Goal: Information Seeking & Learning: Find specific fact

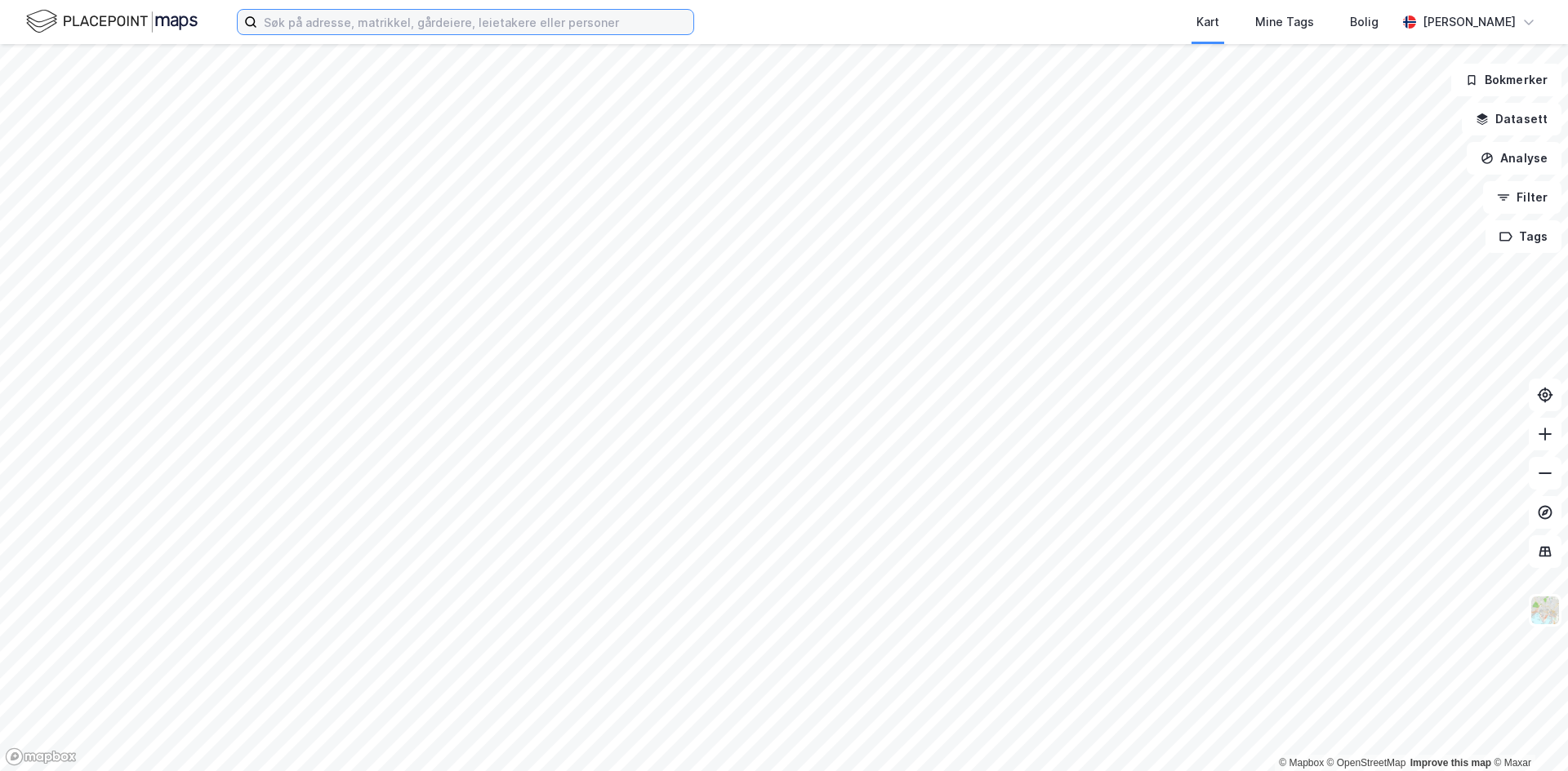
click at [327, 28] on input at bounding box center [475, 22] width 436 height 24
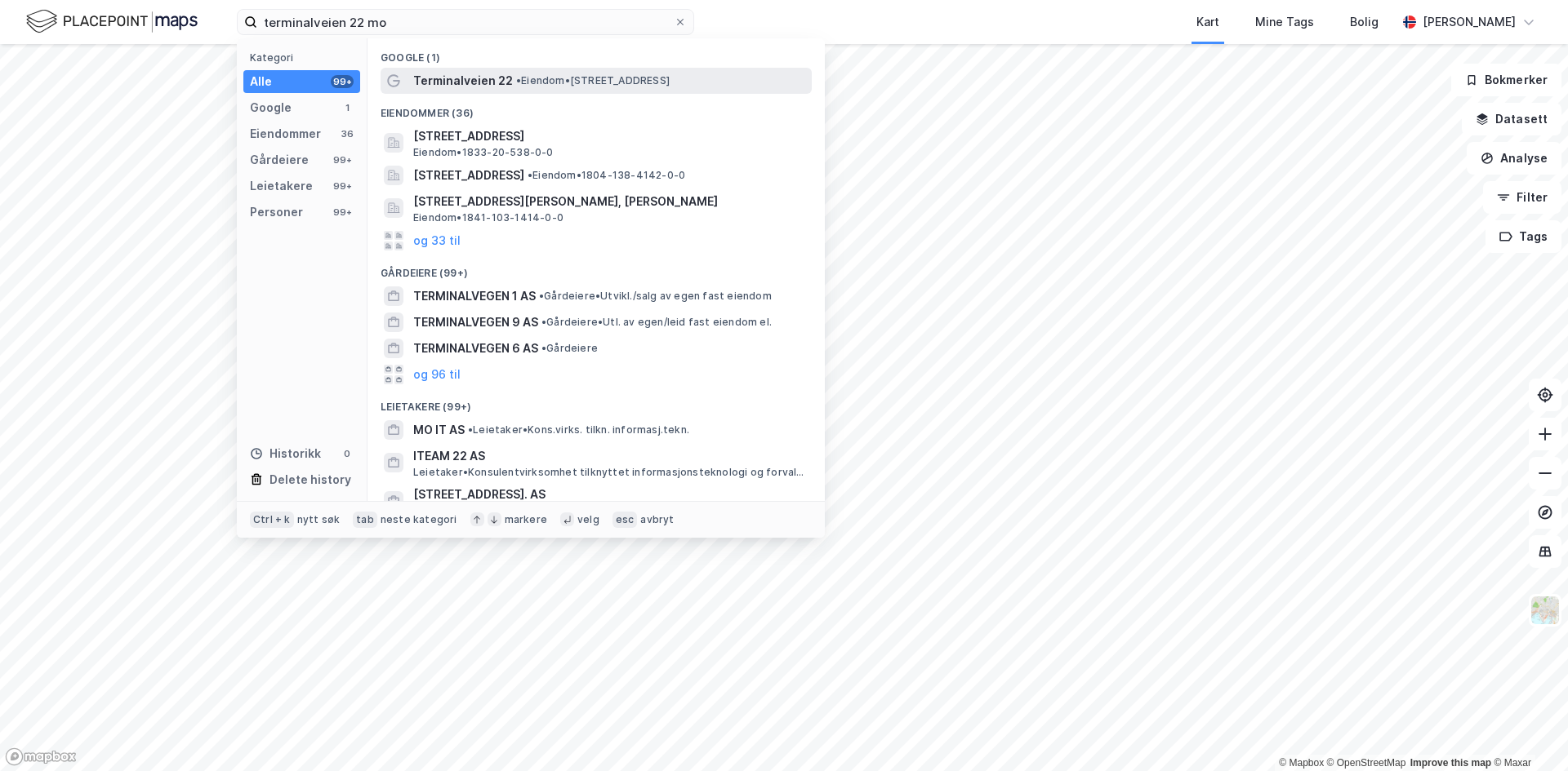
click at [470, 83] on span "Terminalveien 22" at bounding box center [463, 80] width 99 height 20
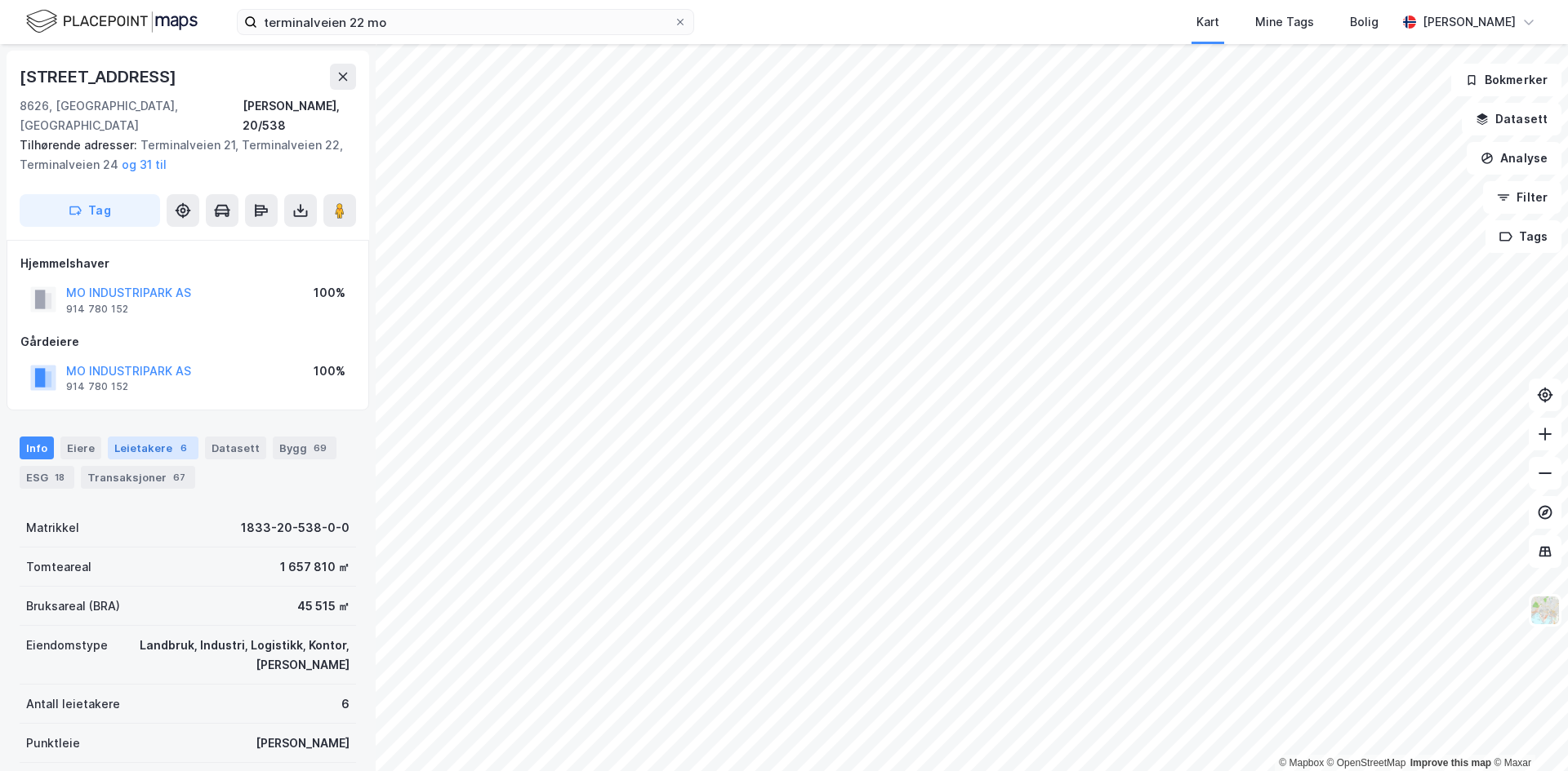
click at [152, 437] on div "Leietakere 6" at bounding box center [153, 448] width 91 height 23
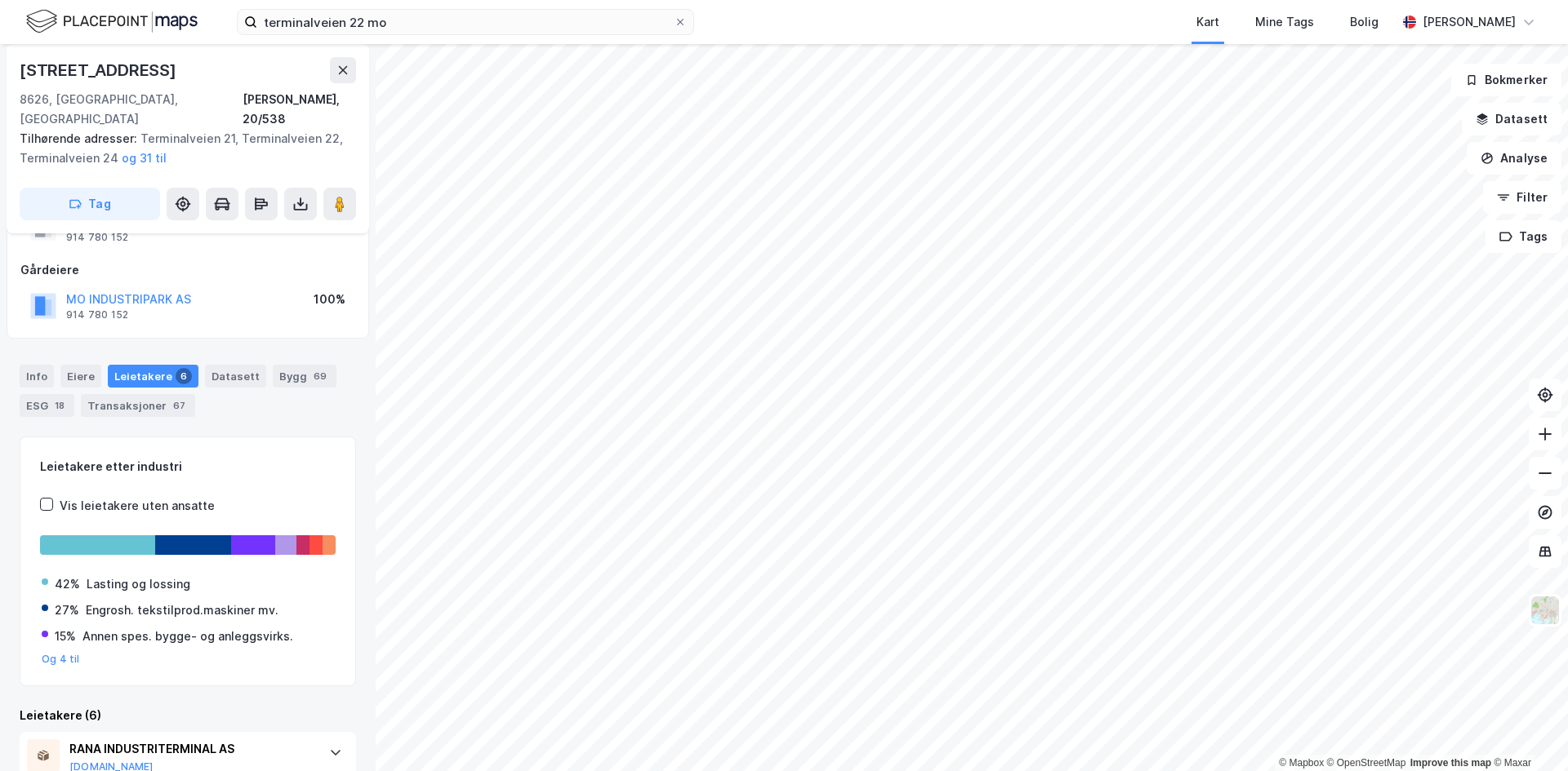
scroll to position [114, 0]
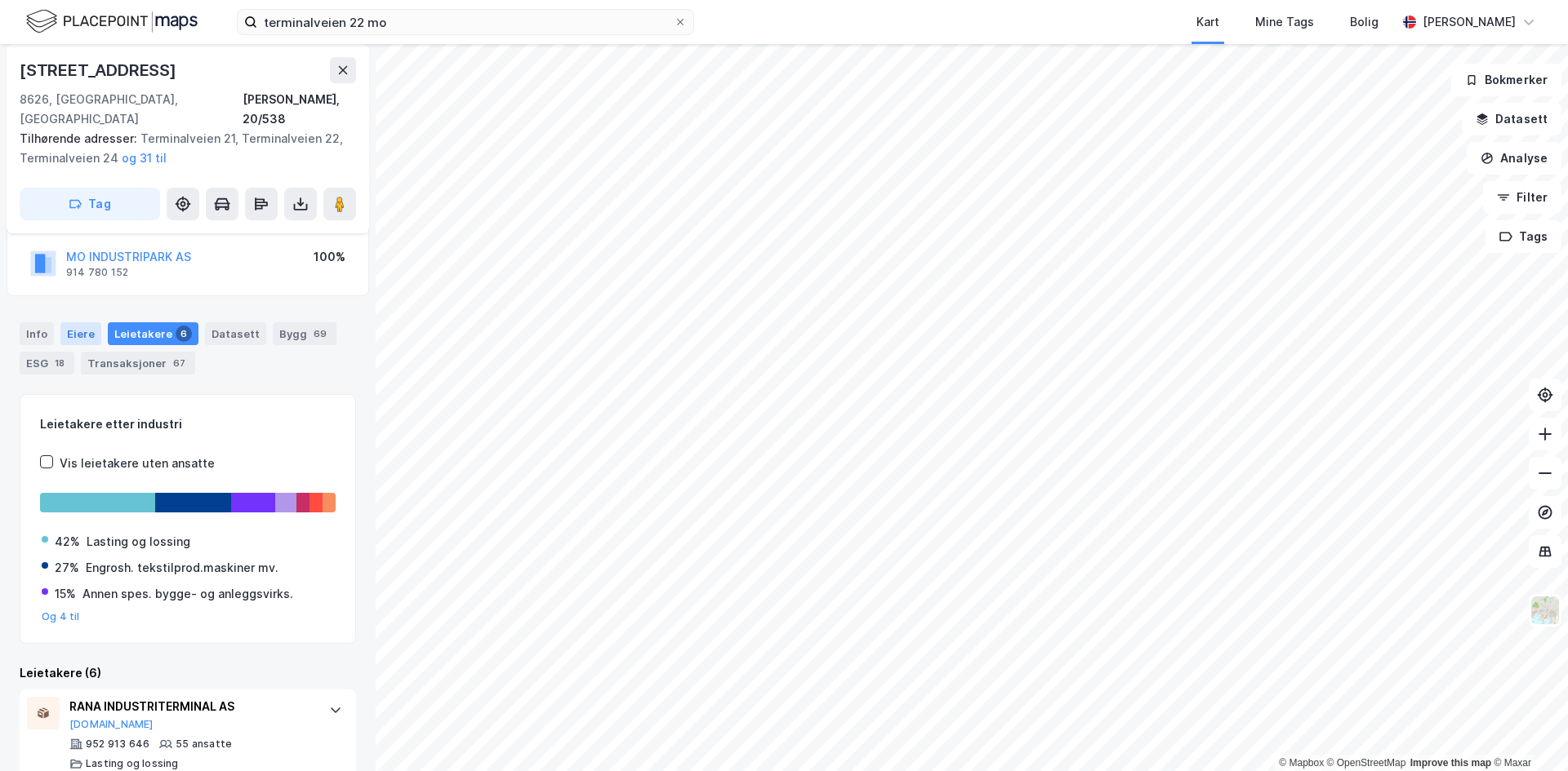
click at [83, 322] on div "Eiere" at bounding box center [81, 333] width 41 height 23
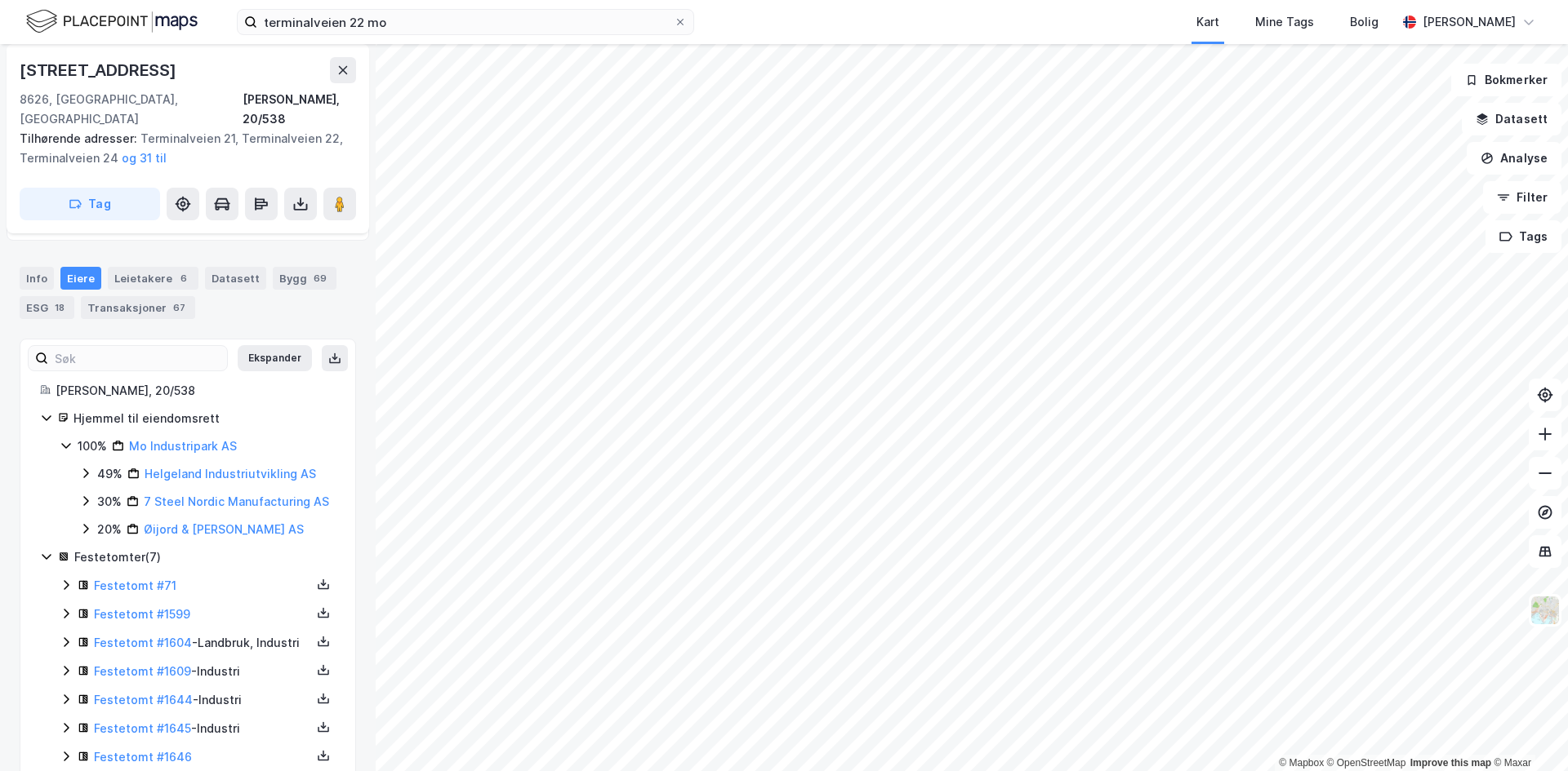
scroll to position [187, 0]
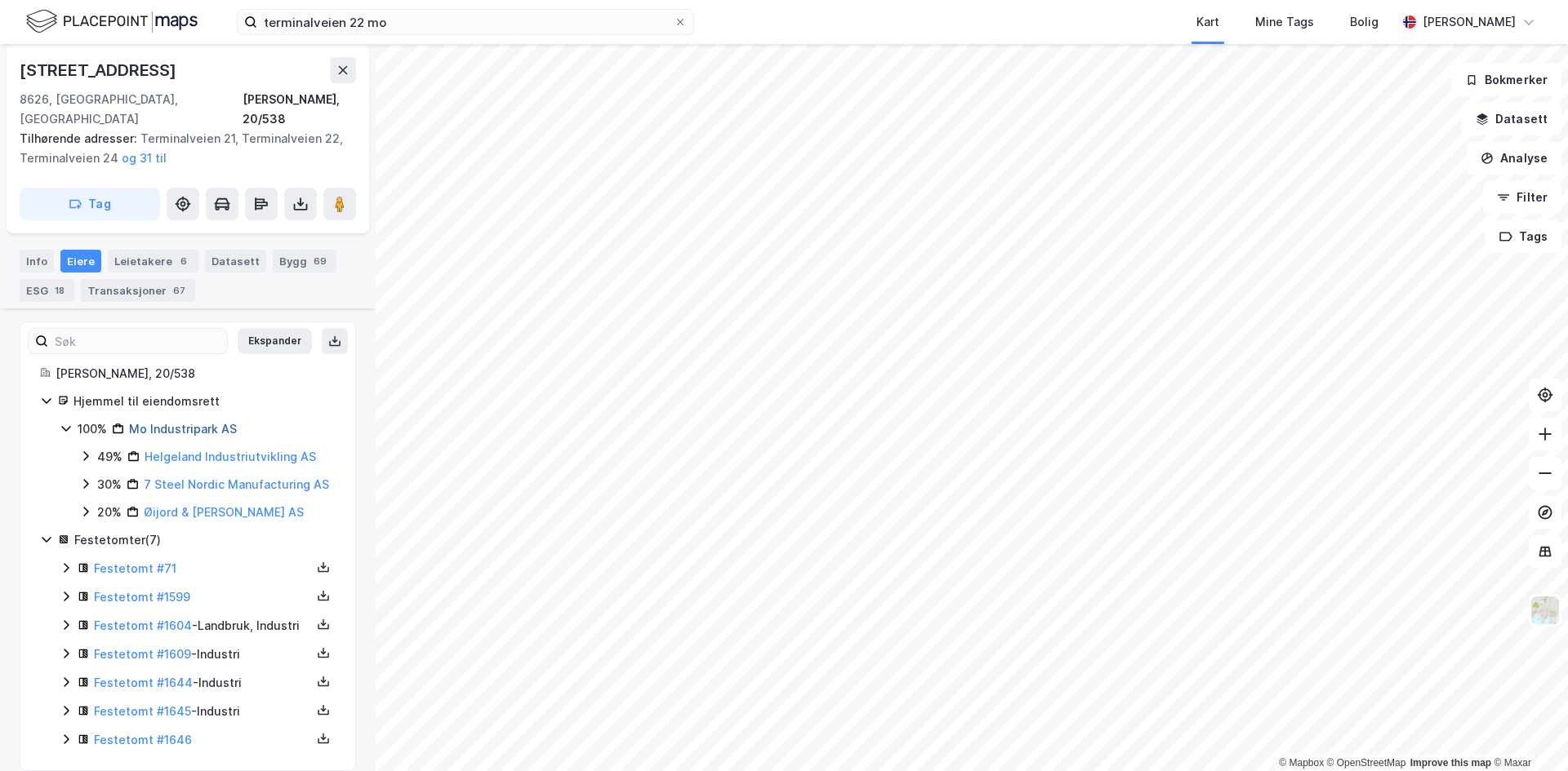
click at [204, 422] on link "Mo Industripark AS" at bounding box center [183, 428] width 108 height 14
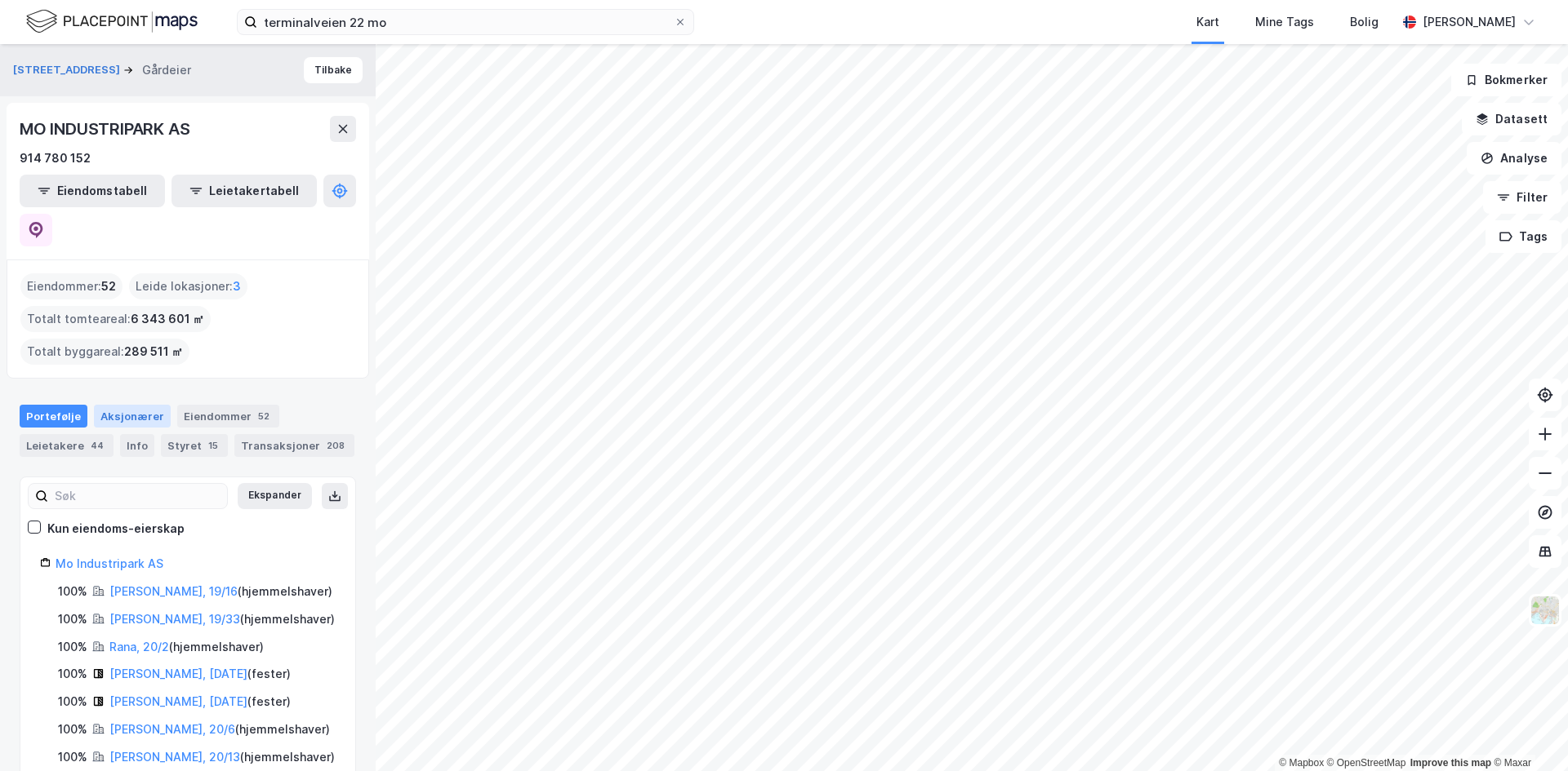
click at [114, 405] on div "Aksjonærer" at bounding box center [132, 416] width 77 height 23
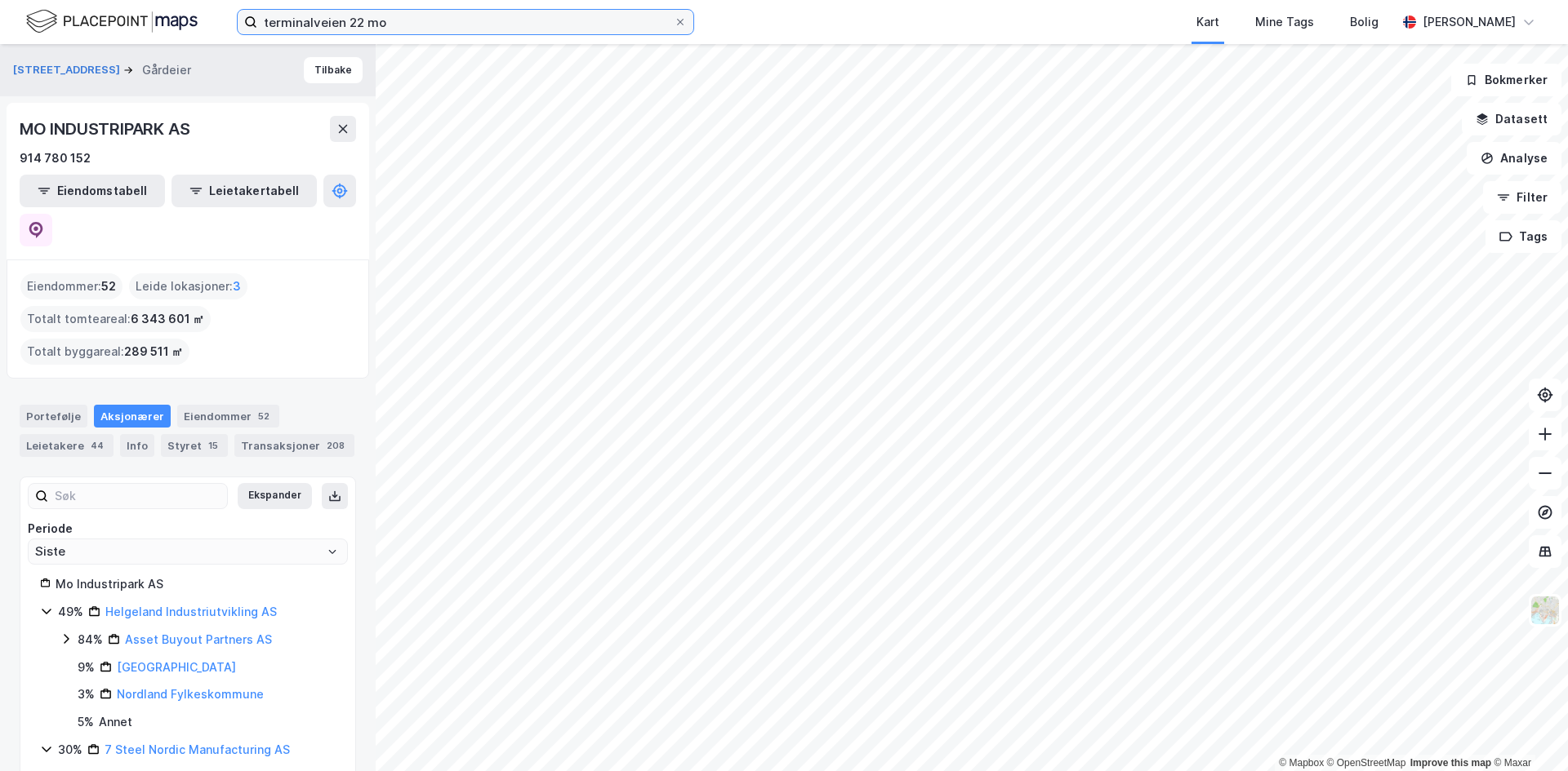
click at [289, 26] on input "terminalveien 22 mo" at bounding box center [466, 22] width 416 height 24
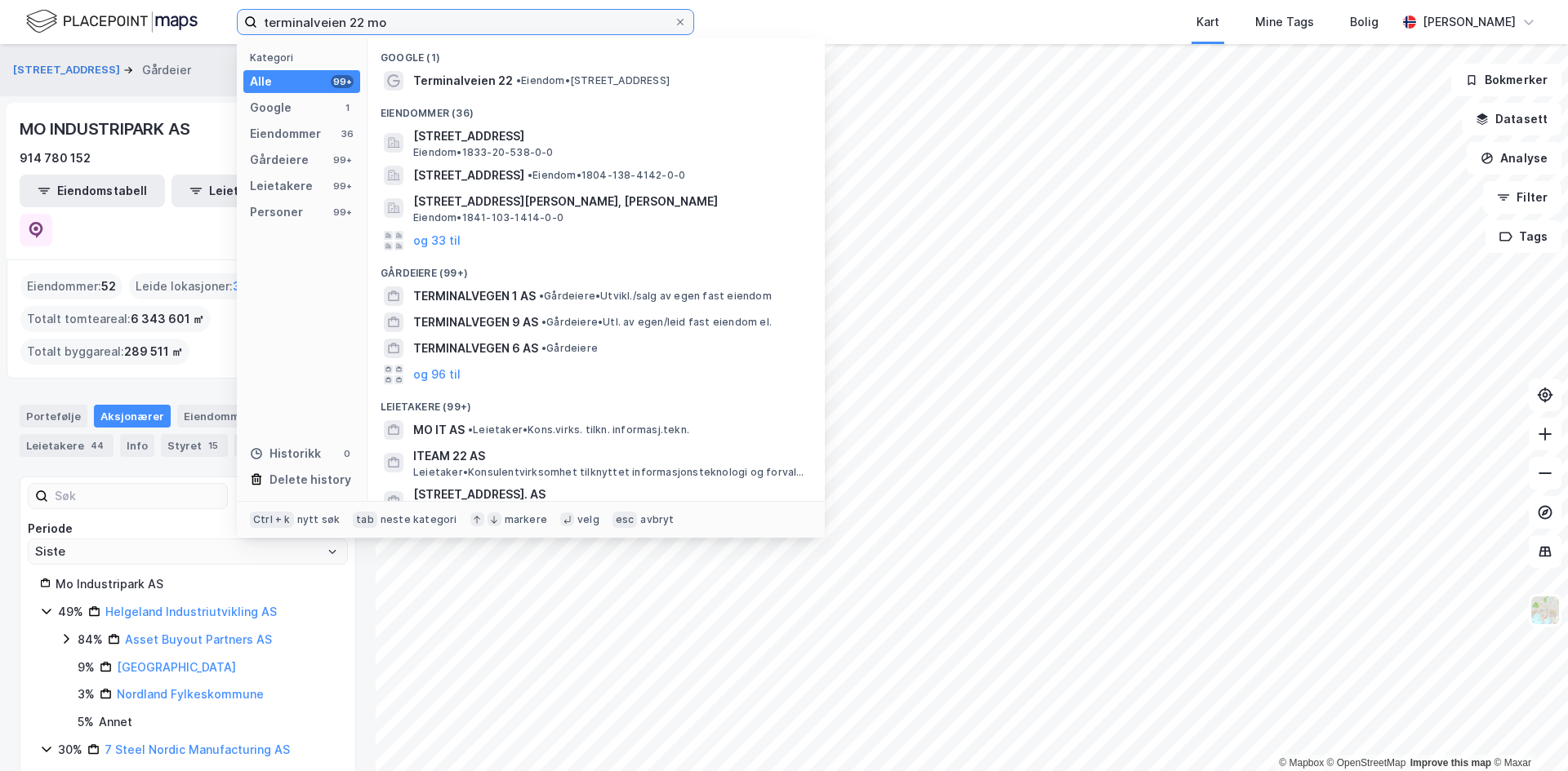
click at [289, 26] on input "terminalveien 22 mo" at bounding box center [466, 22] width 416 height 24
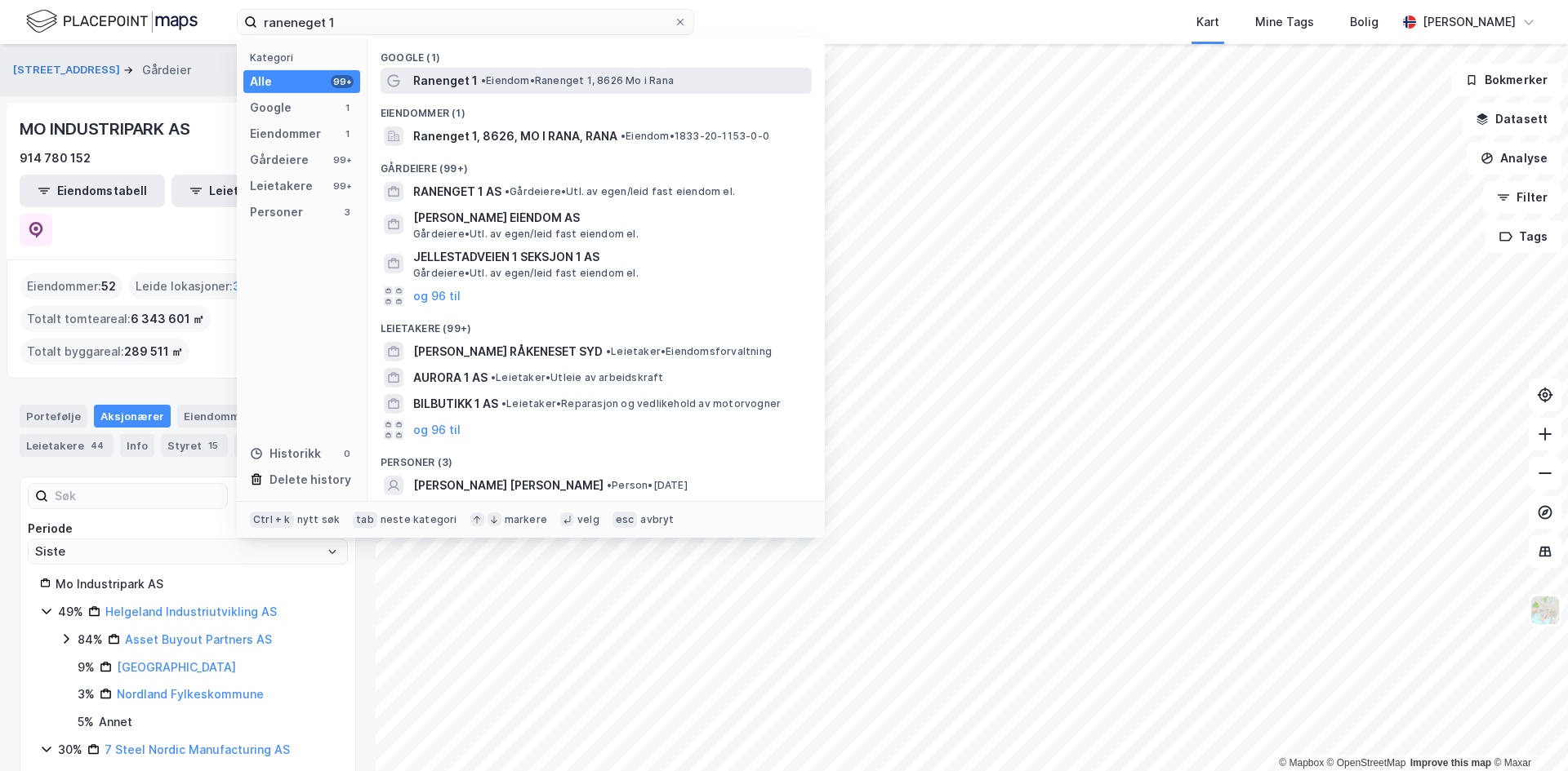
click at [463, 79] on span "Ranenget 1" at bounding box center [445, 80] width 64 height 20
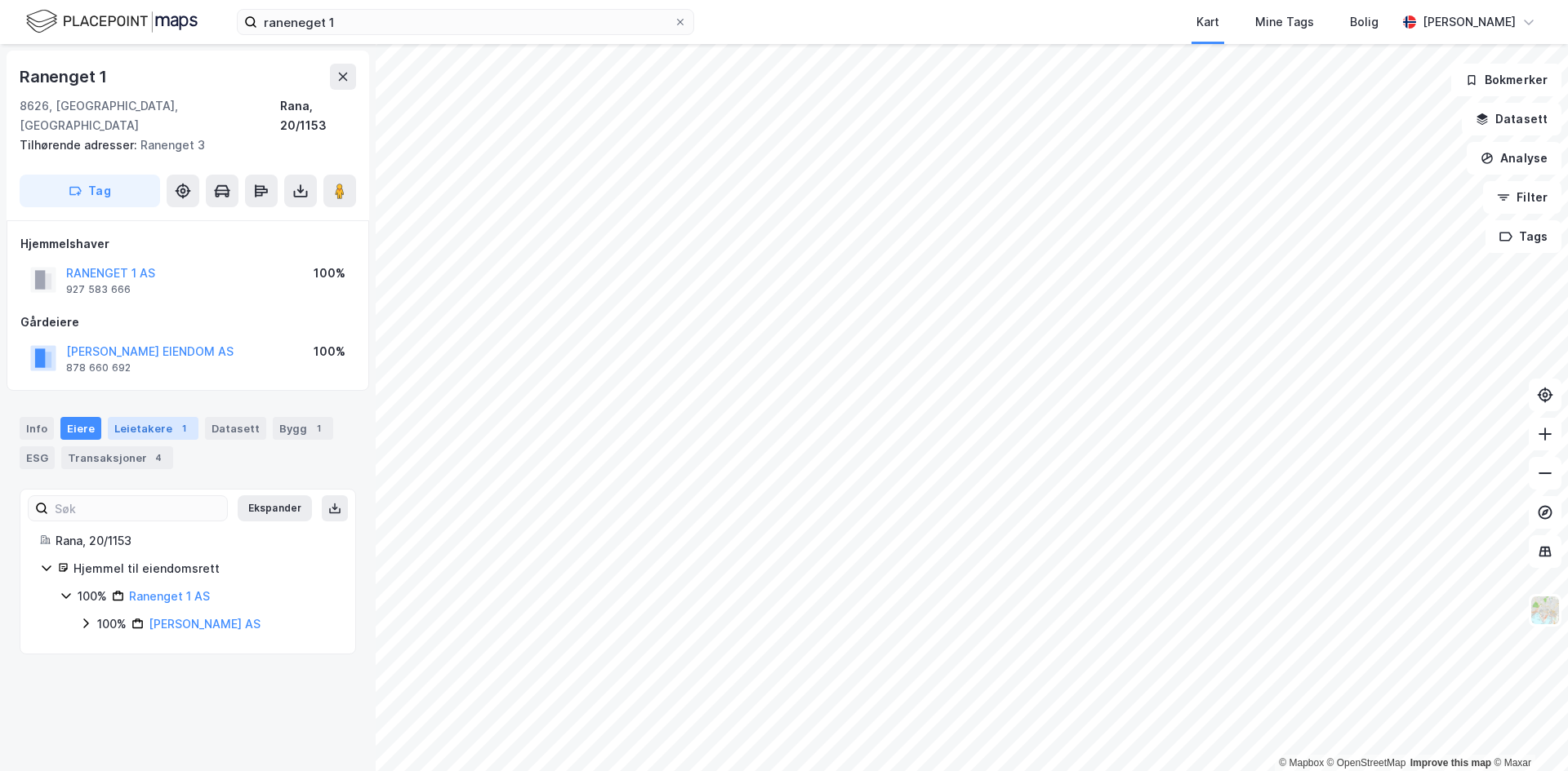
click at [131, 417] on div "Leietakere 1" at bounding box center [153, 428] width 91 height 23
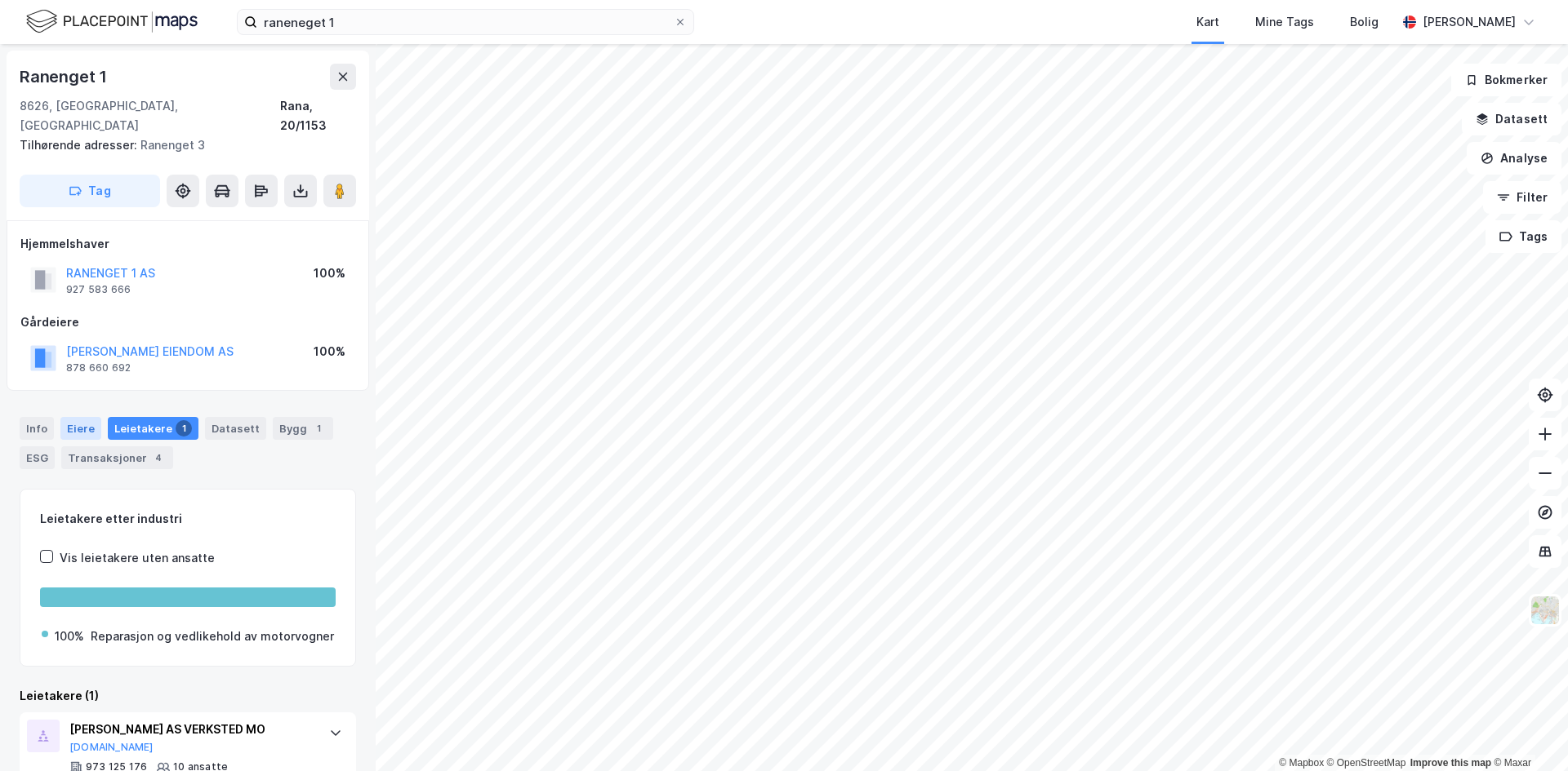
click at [84, 417] on div "Eiere" at bounding box center [81, 428] width 41 height 23
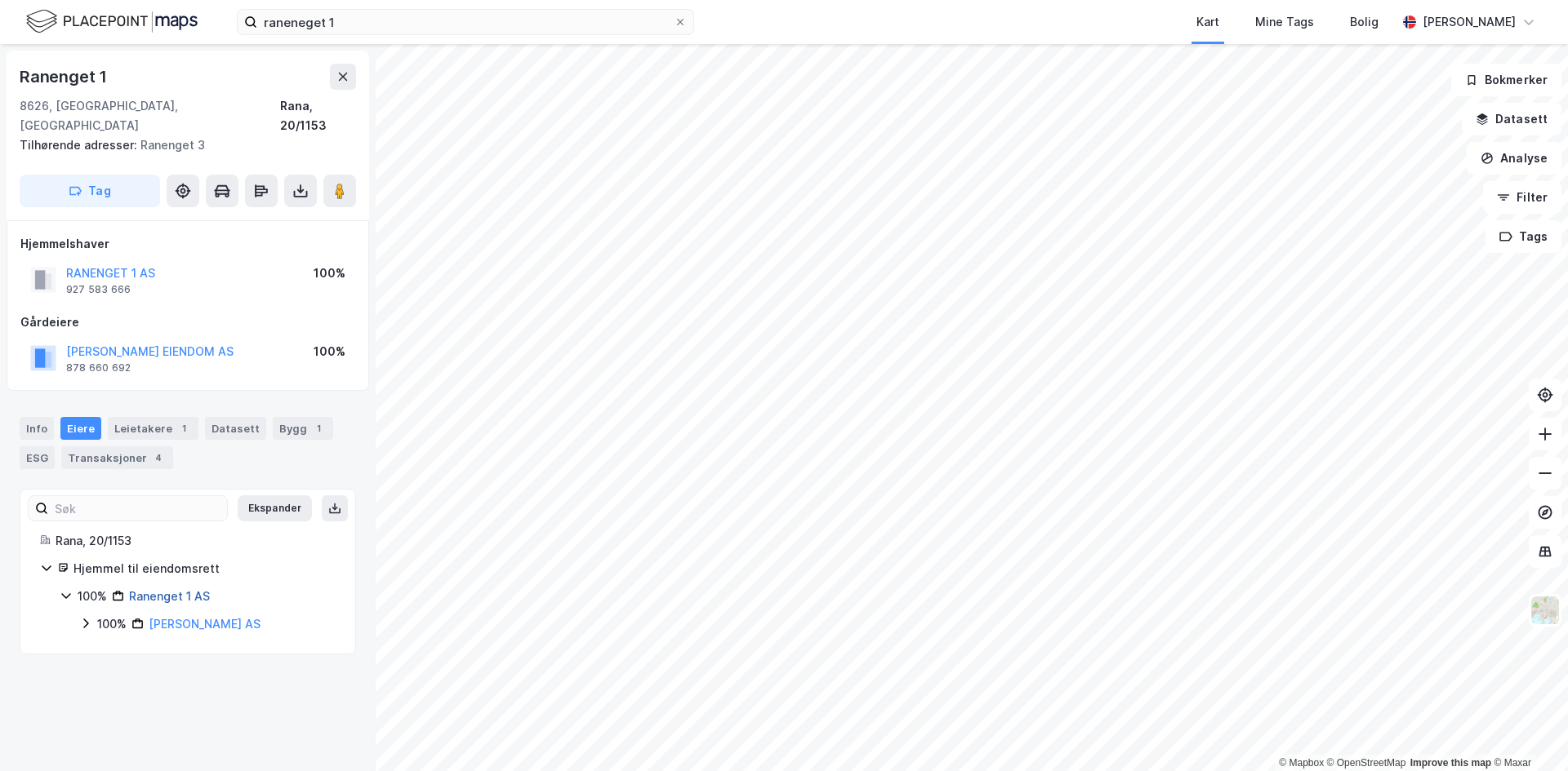
click at [160, 589] on link "Ranenget 1 AS" at bounding box center [169, 595] width 81 height 14
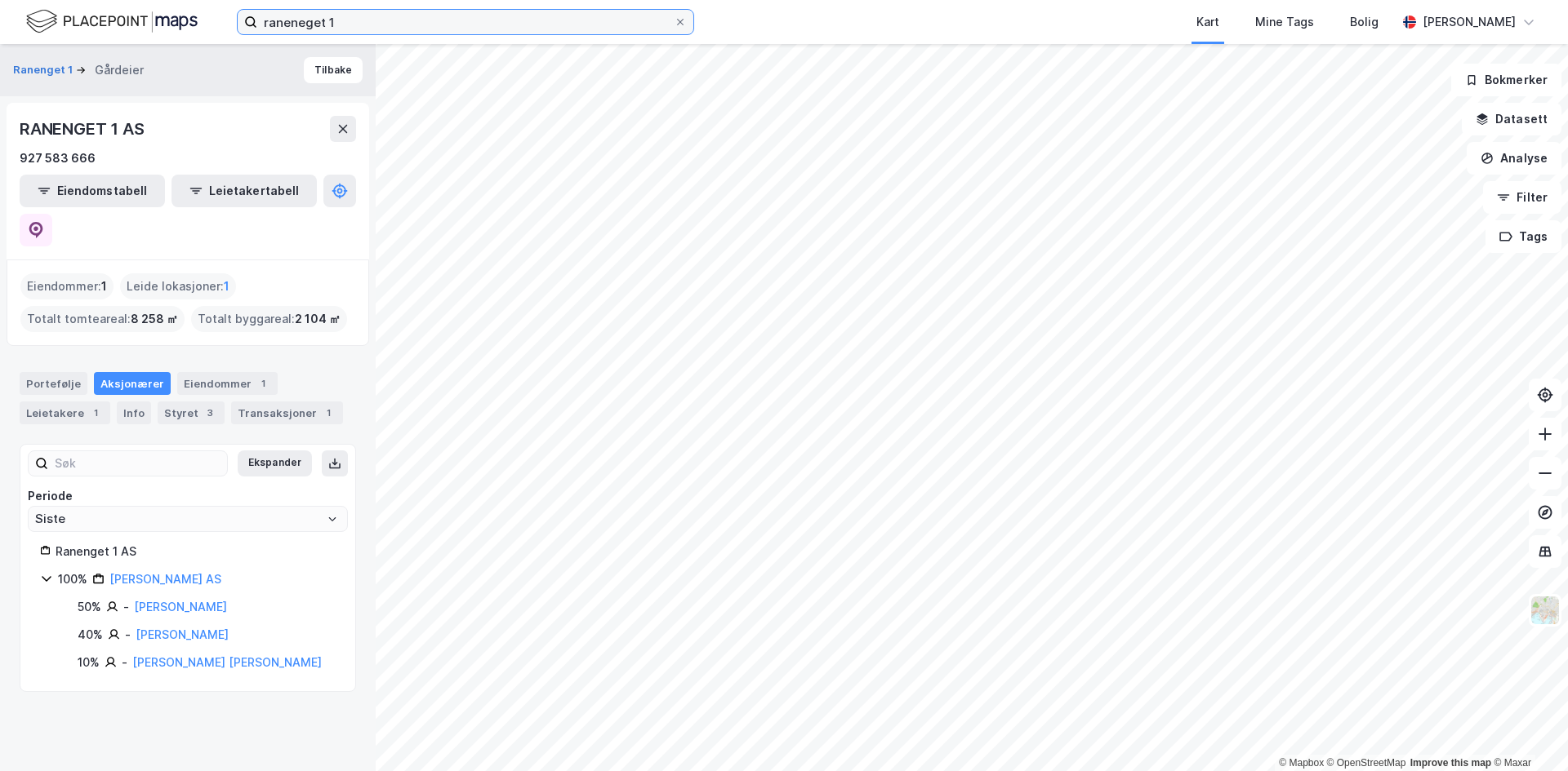
click at [440, 31] on input "raneneget 1" at bounding box center [466, 22] width 416 height 24
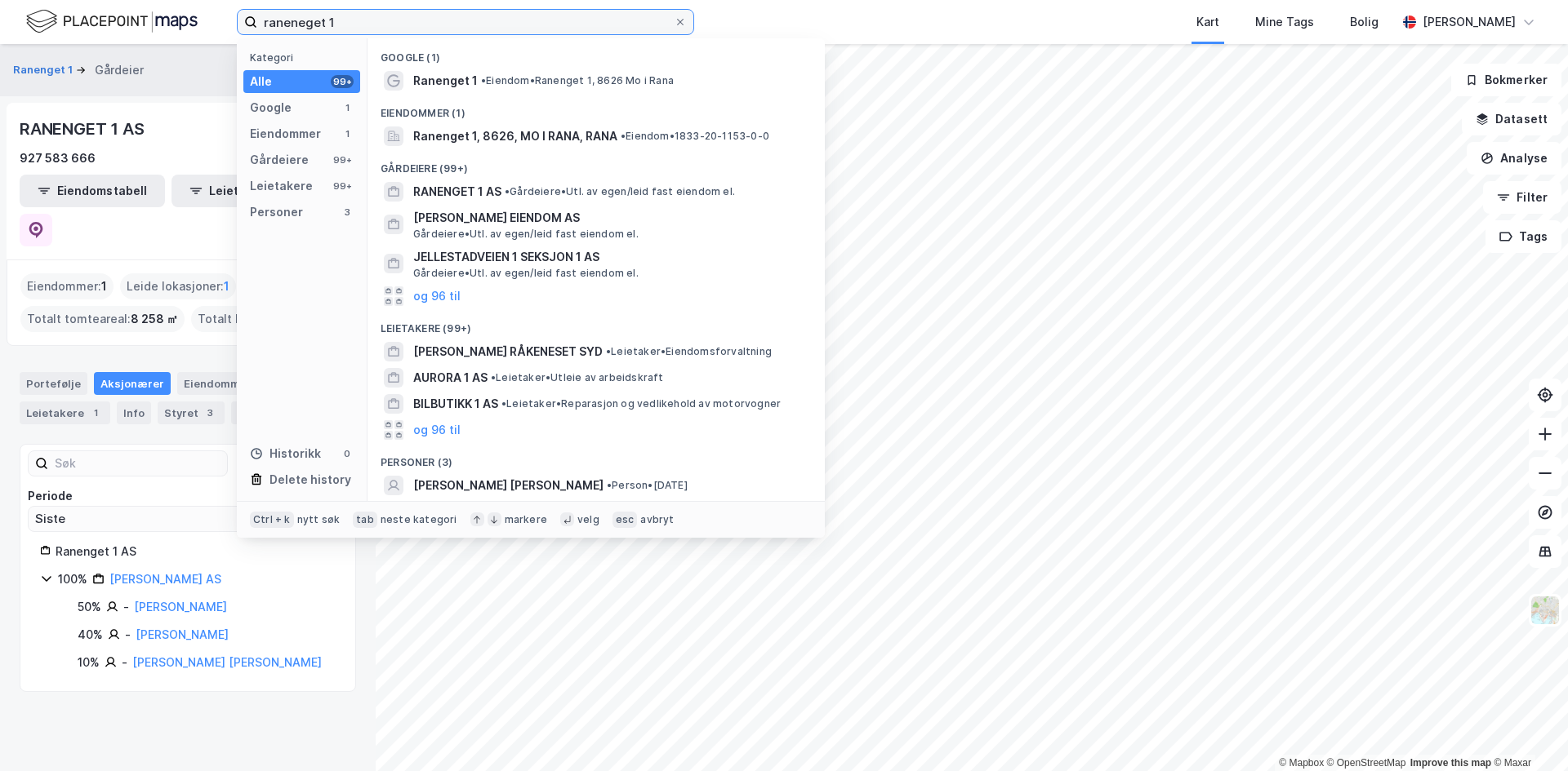
click at [440, 31] on input "raneneget 1" at bounding box center [466, 22] width 416 height 24
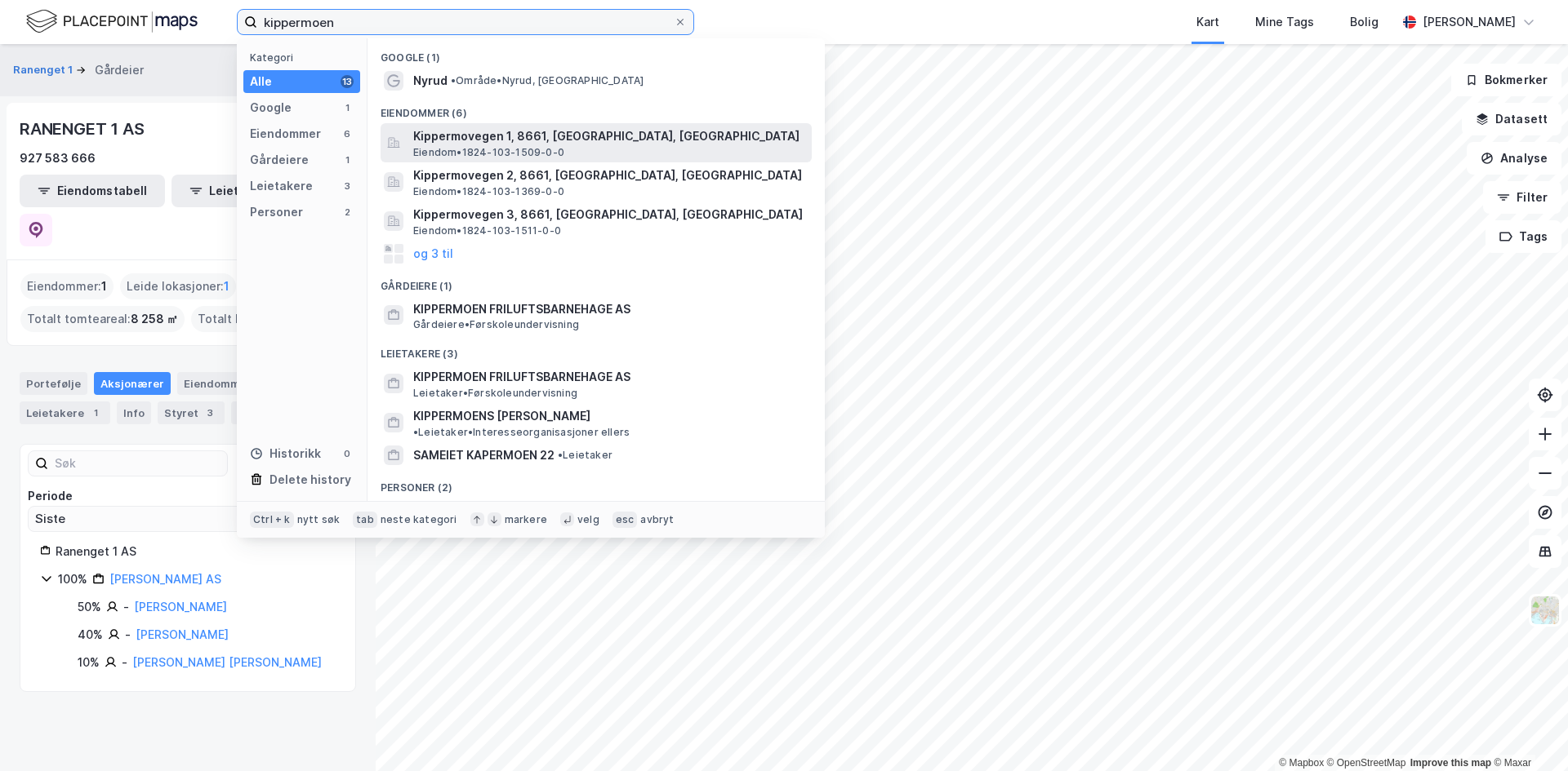
type input "kippermoen"
click at [538, 137] on span "Kippermovegen 1, 8661, [GEOGRAPHIC_DATA], [GEOGRAPHIC_DATA]" at bounding box center [610, 136] width 392 height 20
